Goal: Transaction & Acquisition: Purchase product/service

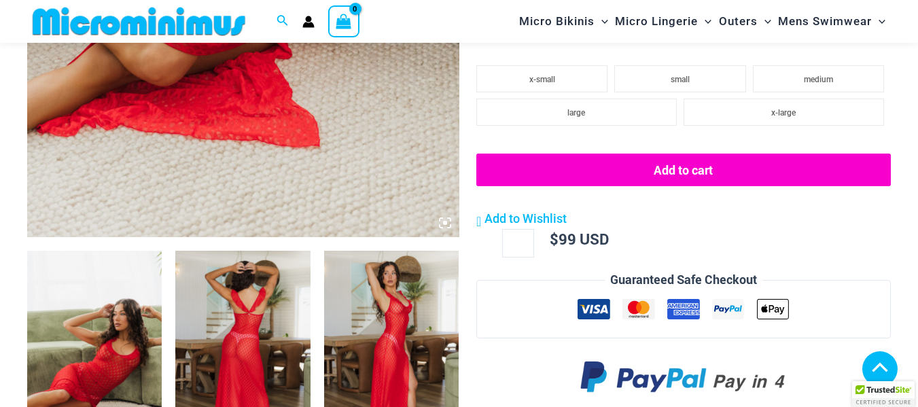
scroll to position [660, 0]
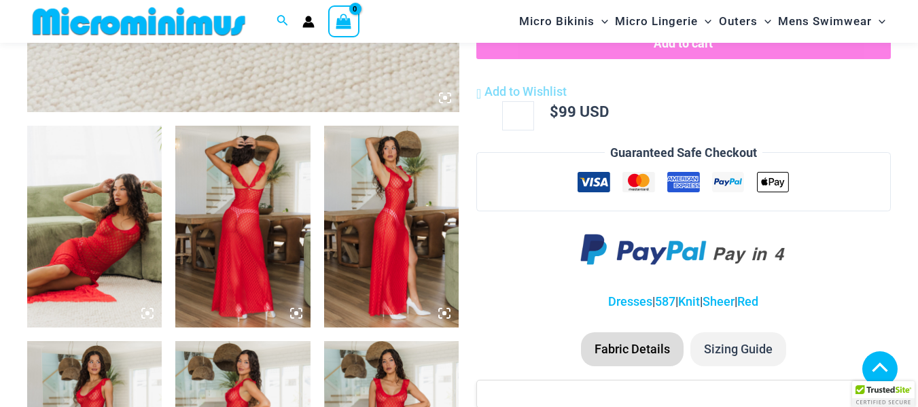
click at [150, 313] on icon at bounding box center [147, 313] width 4 height 4
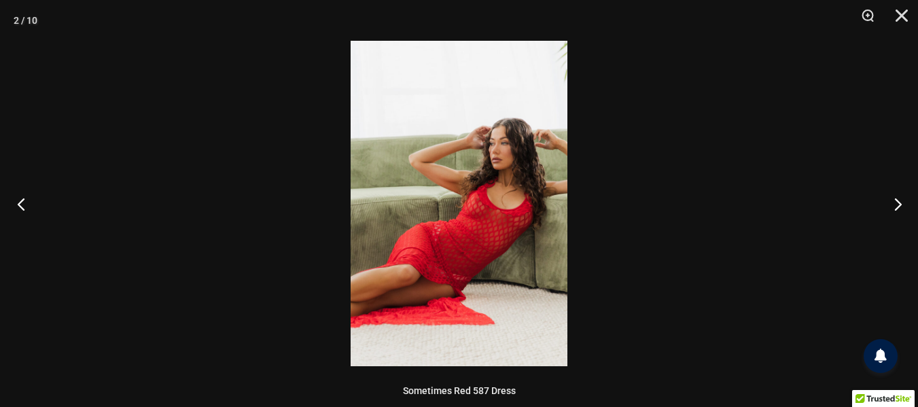
click at [20, 208] on button "Previous" at bounding box center [25, 204] width 51 height 68
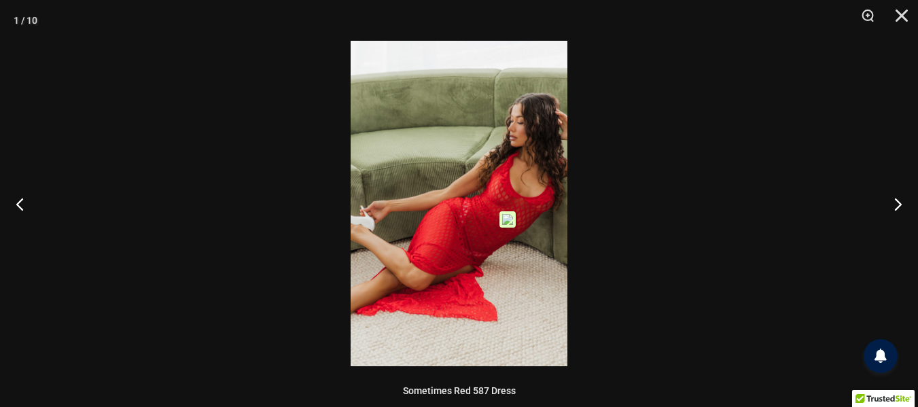
click at [510, 209] on img at bounding box center [459, 204] width 217 height 326
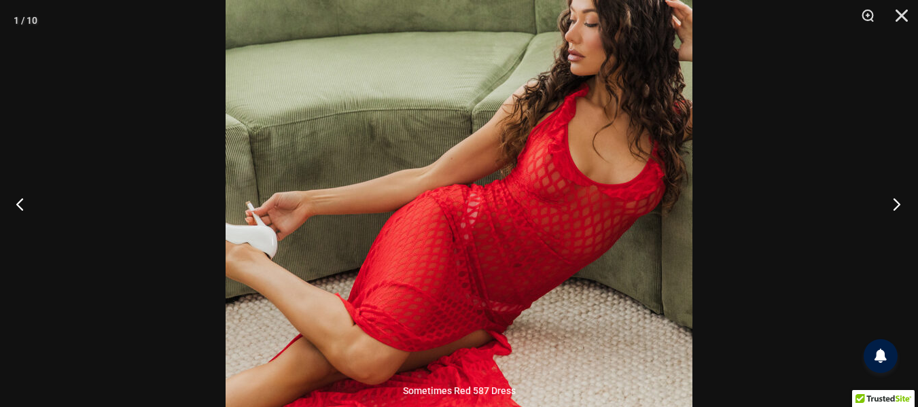
click at [893, 205] on button "Next" at bounding box center [892, 204] width 51 height 68
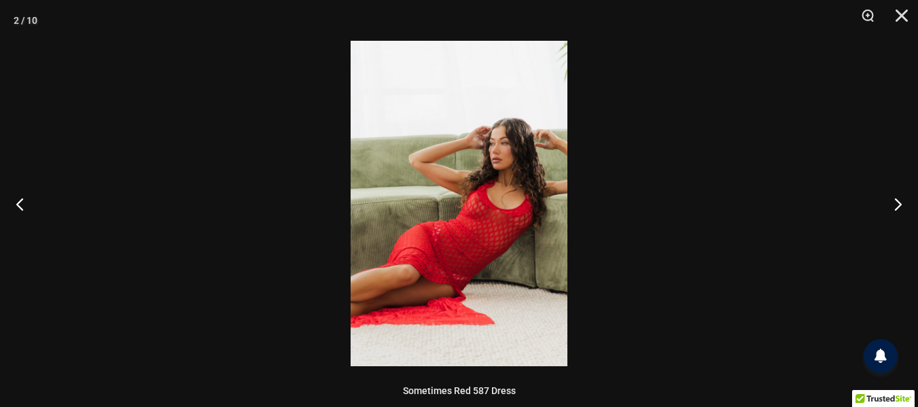
click at [577, 194] on div at bounding box center [459, 203] width 918 height 407
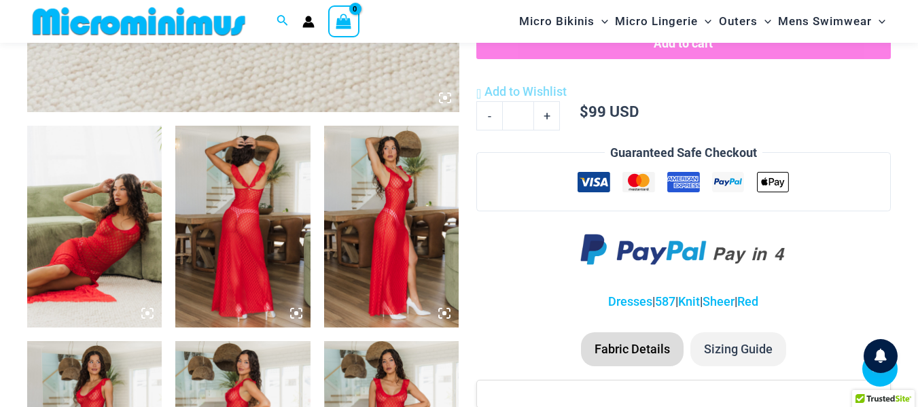
click at [145, 314] on icon at bounding box center [147, 313] width 12 height 12
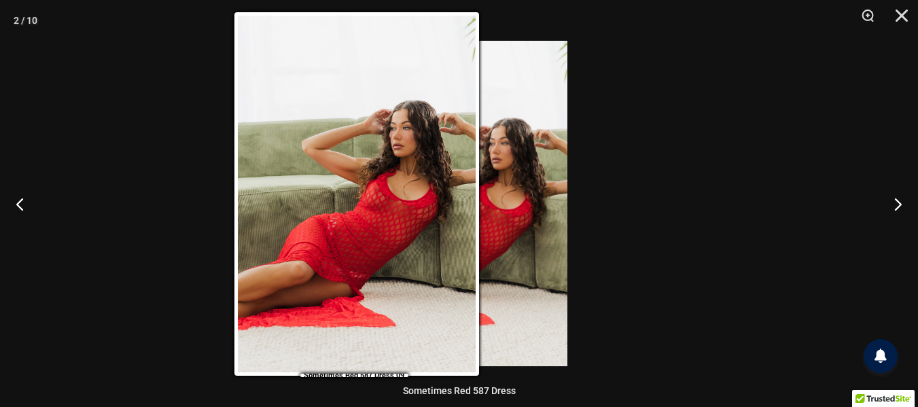
click at [487, 205] on img at bounding box center [459, 204] width 217 height 326
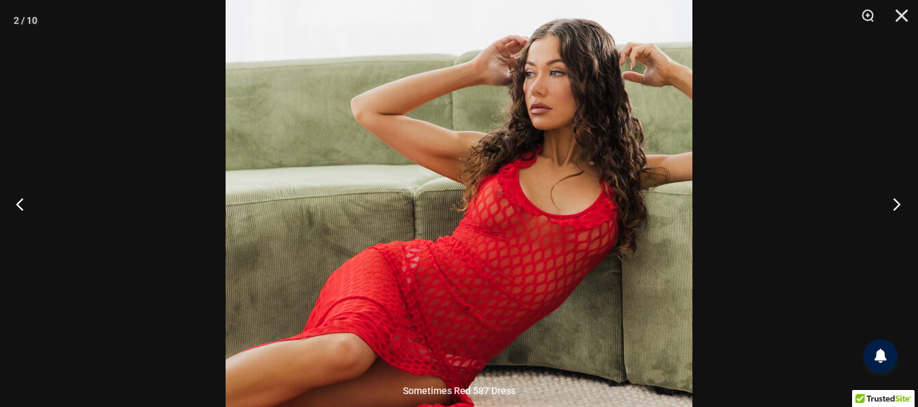
click at [892, 201] on button "Next" at bounding box center [892, 204] width 51 height 68
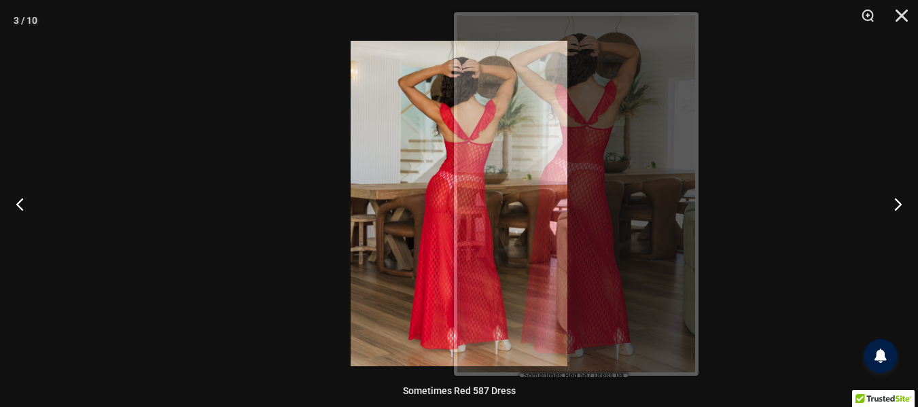
click at [442, 221] on img at bounding box center [459, 204] width 217 height 326
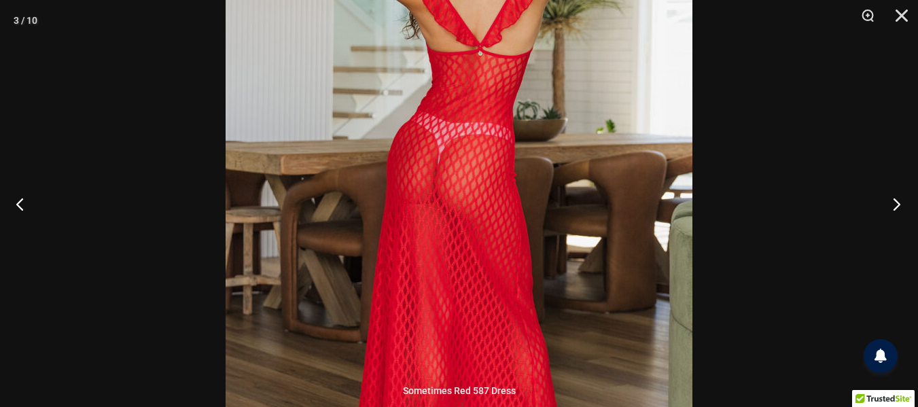
click at [895, 207] on button "Next" at bounding box center [892, 204] width 51 height 68
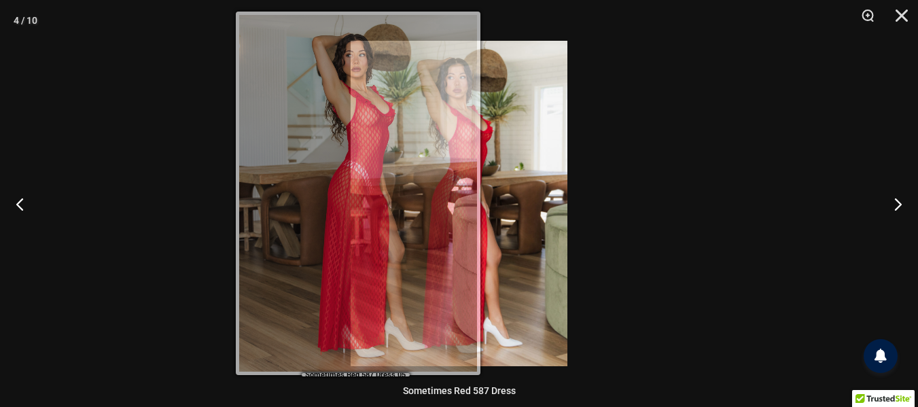
click at [489, 142] on img at bounding box center [459, 204] width 217 height 326
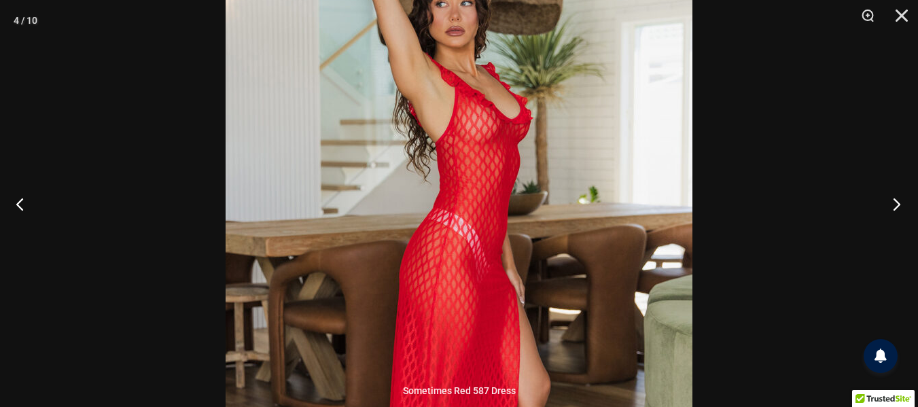
click at [903, 207] on button "Next" at bounding box center [892, 204] width 51 height 68
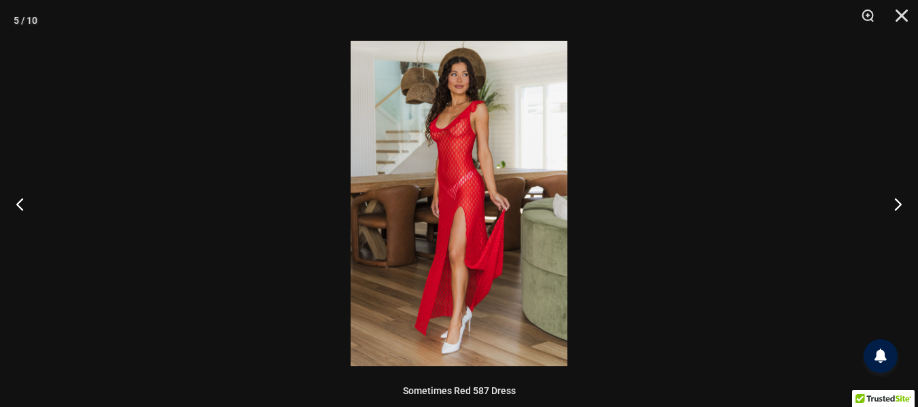
click at [453, 138] on img at bounding box center [459, 204] width 217 height 326
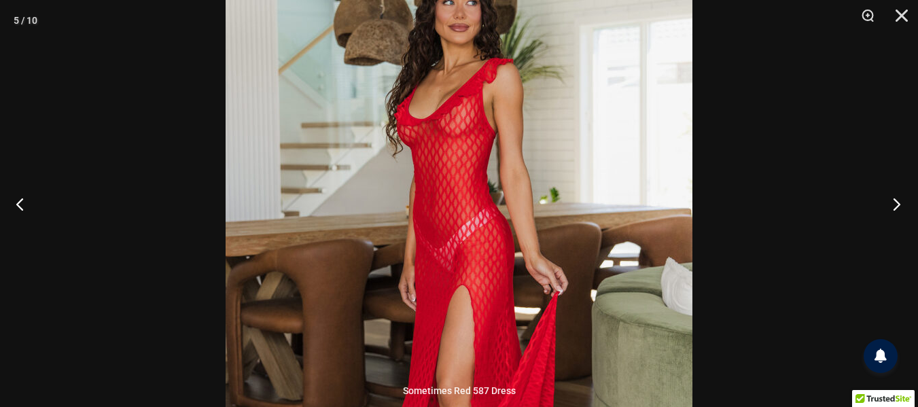
click at [894, 201] on button "Next" at bounding box center [892, 204] width 51 height 68
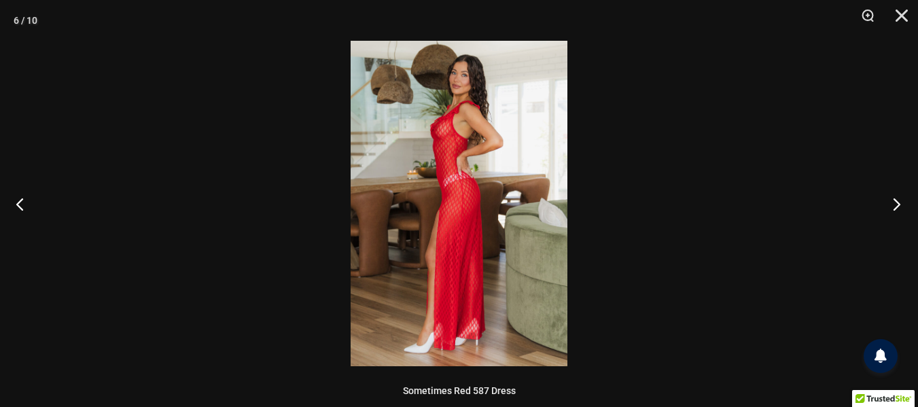
click at [894, 201] on button "Next" at bounding box center [892, 204] width 51 height 68
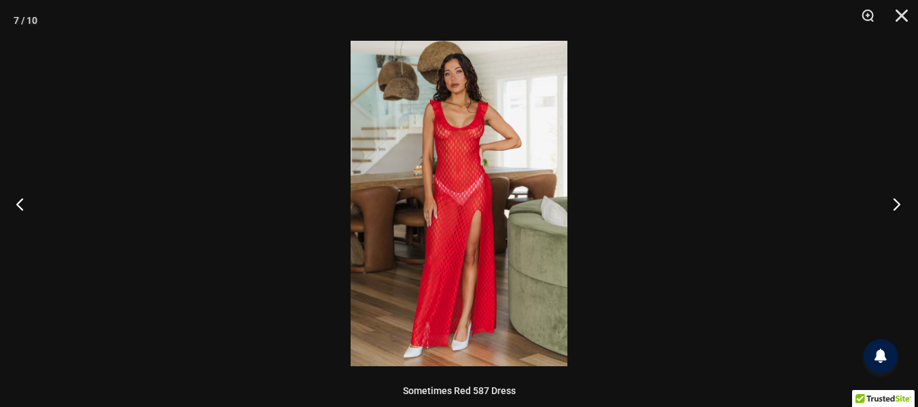
click at [894, 201] on button "Next" at bounding box center [892, 204] width 51 height 68
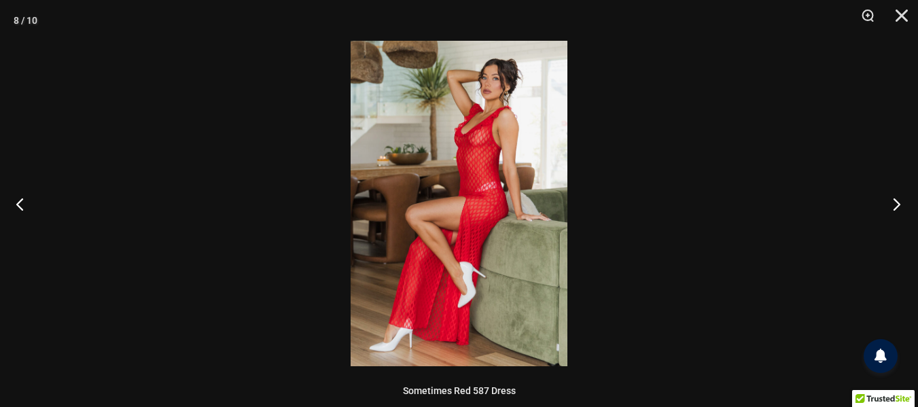
click at [894, 201] on button "Next" at bounding box center [892, 204] width 51 height 68
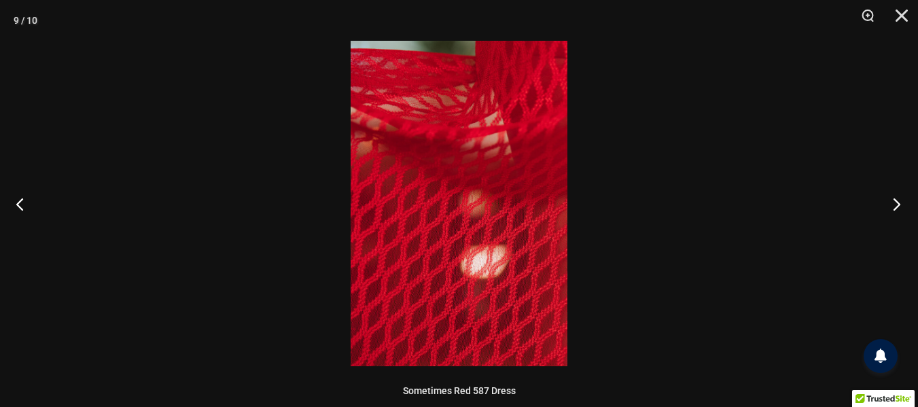
click at [894, 201] on button "Next" at bounding box center [892, 204] width 51 height 68
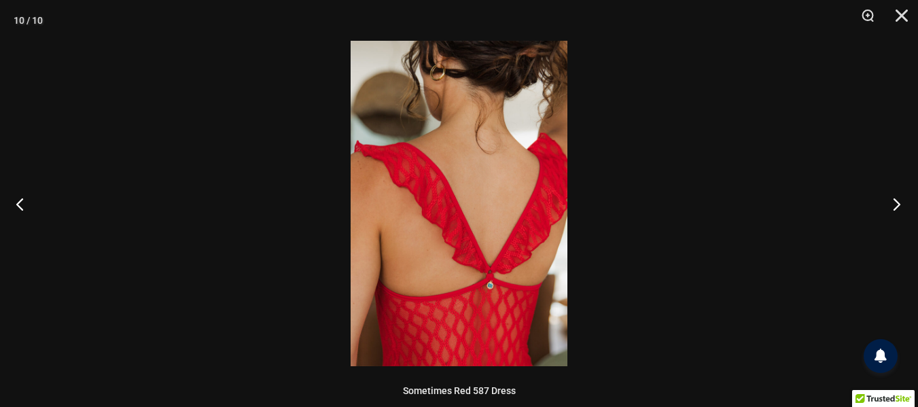
click at [894, 201] on button "Next" at bounding box center [892, 204] width 51 height 68
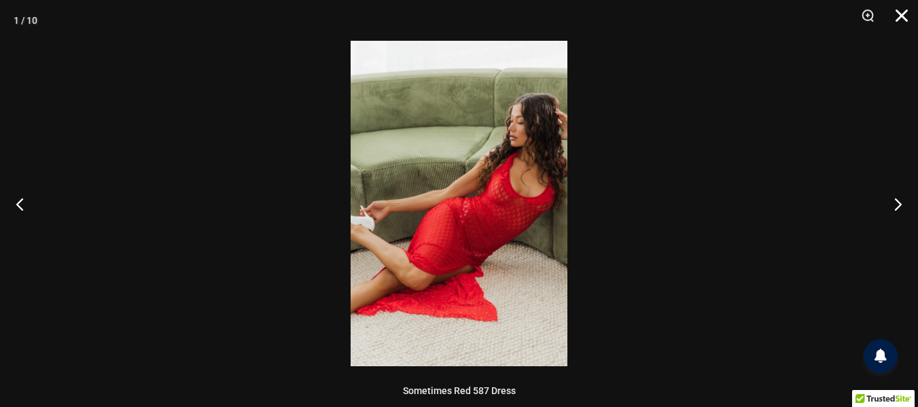
click at [902, 18] on button "Close" at bounding box center [897, 20] width 34 height 41
